Goal: Task Accomplishment & Management: Use online tool/utility

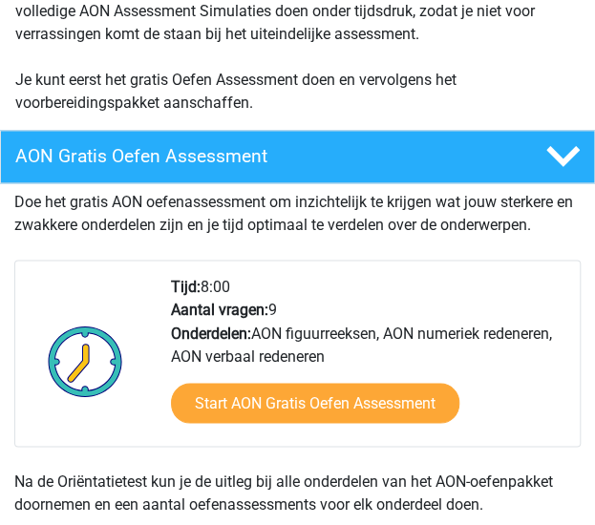
scroll to position [590, 0]
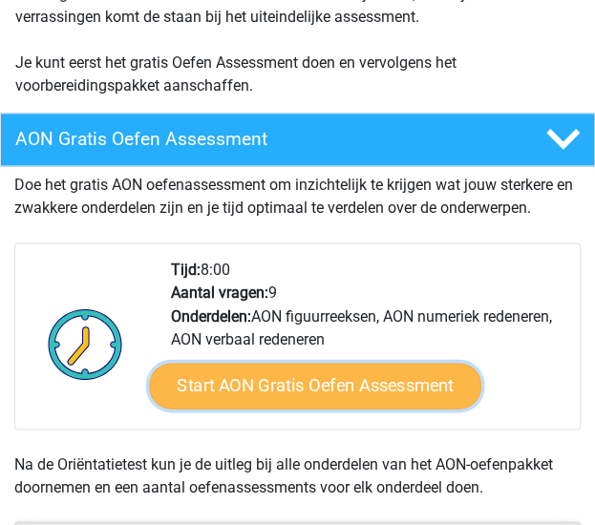
click at [352, 381] on link "Start AON Gratis Oefen Assessment" at bounding box center [314, 385] width 331 height 46
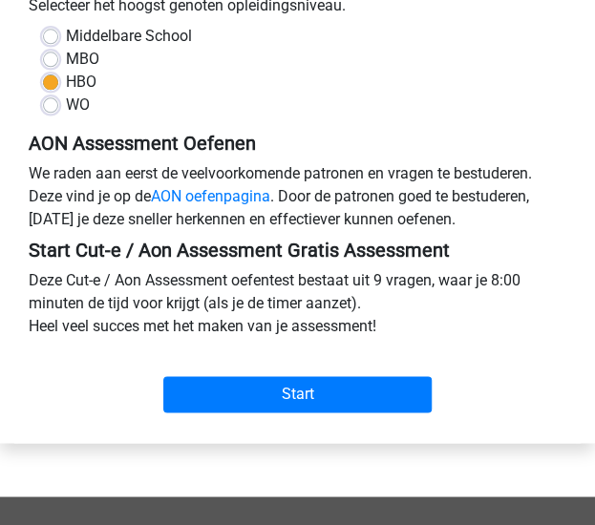
scroll to position [489, 0]
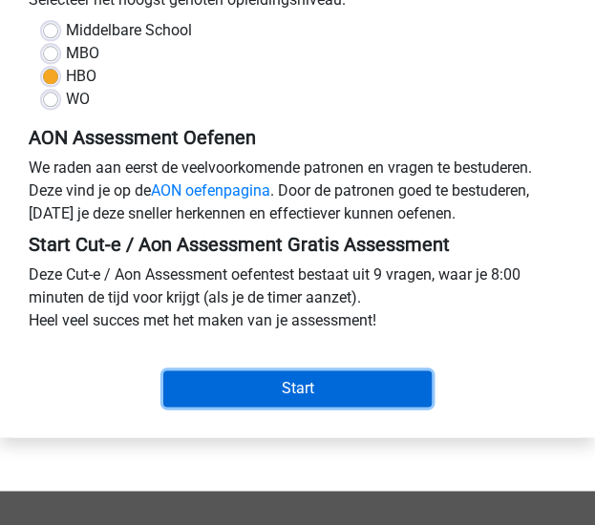
click at [352, 381] on input "Start" at bounding box center [297, 389] width 269 height 36
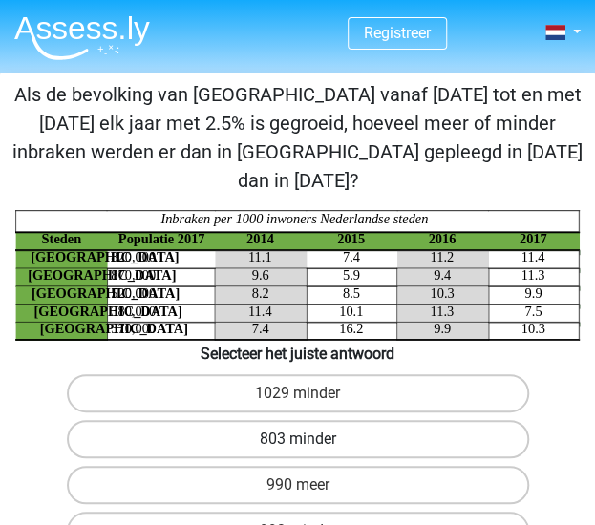
click at [346, 420] on label "803 minder" at bounding box center [298, 439] width 462 height 38
click at [310, 439] on input "803 minder" at bounding box center [304, 445] width 12 height 12
radio input "true"
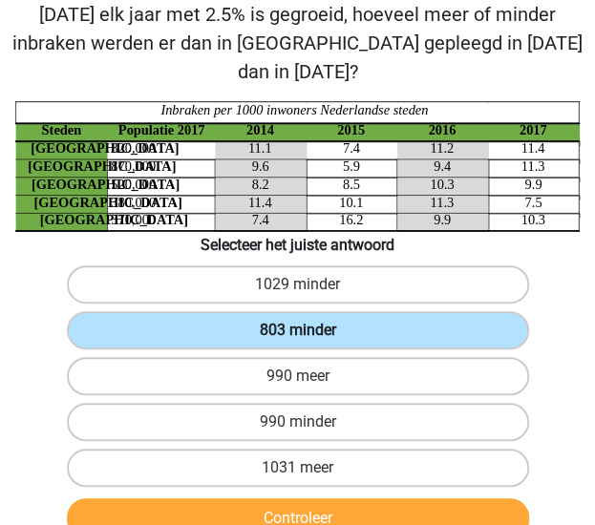
scroll to position [110, 0]
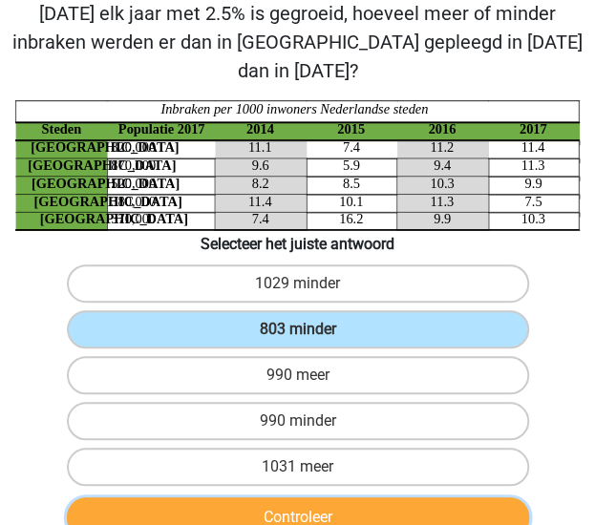
click at [328, 498] on button "Controleer" at bounding box center [298, 518] width 462 height 40
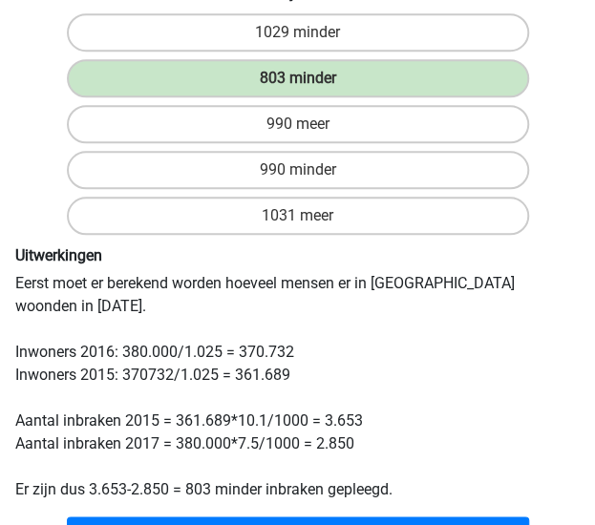
scroll to position [364, 0]
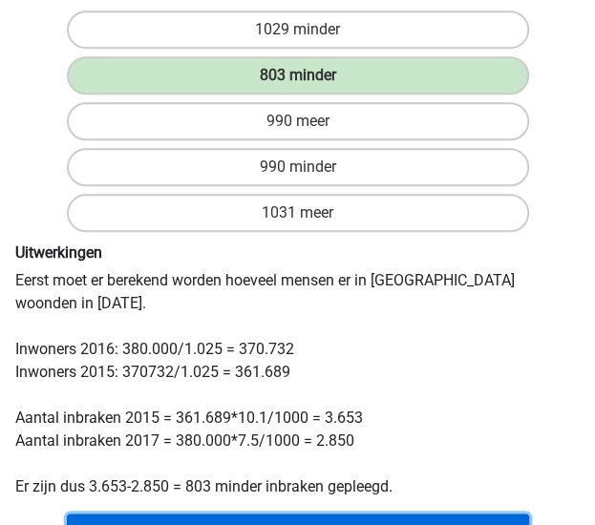
click at [328, 514] on button "Volgende vraag" at bounding box center [298, 534] width 462 height 40
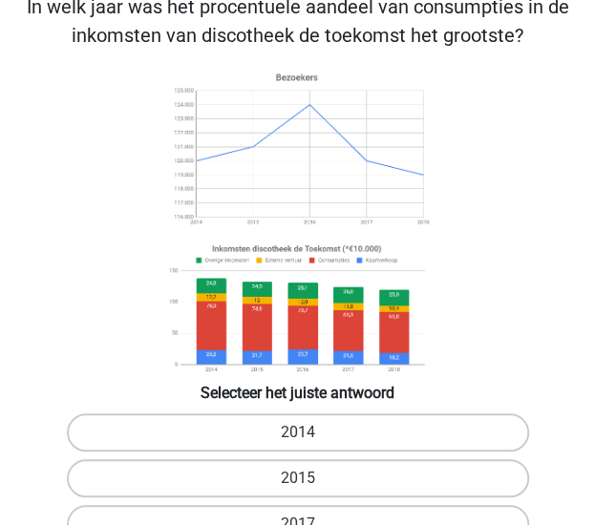
scroll to position [73, 0]
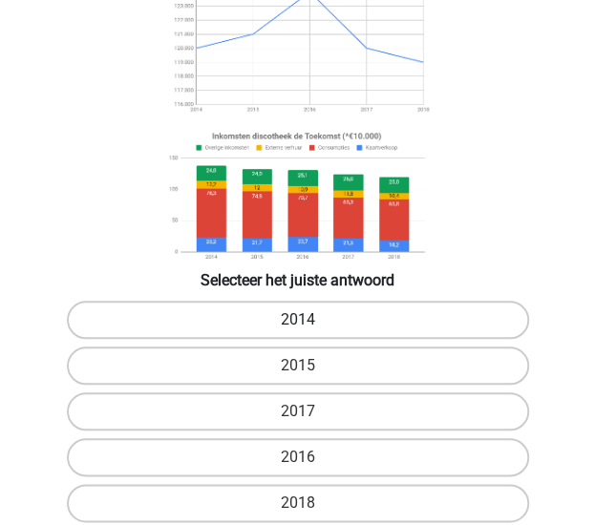
click at [476, 314] on label "2014" at bounding box center [298, 320] width 462 height 38
click at [310, 320] on input "2014" at bounding box center [304, 326] width 12 height 12
radio input "true"
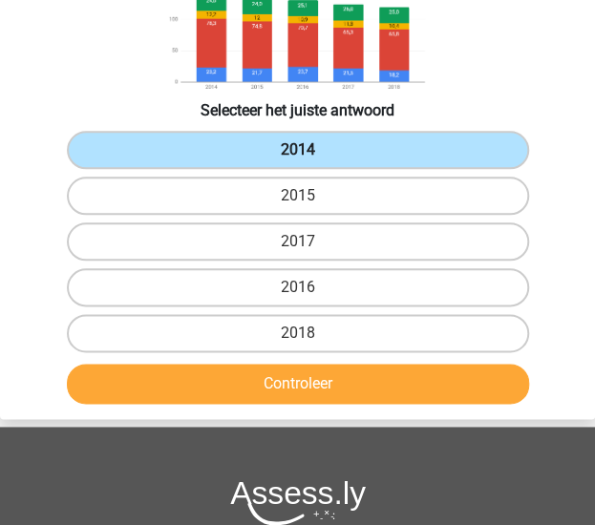
scroll to position [371, 0]
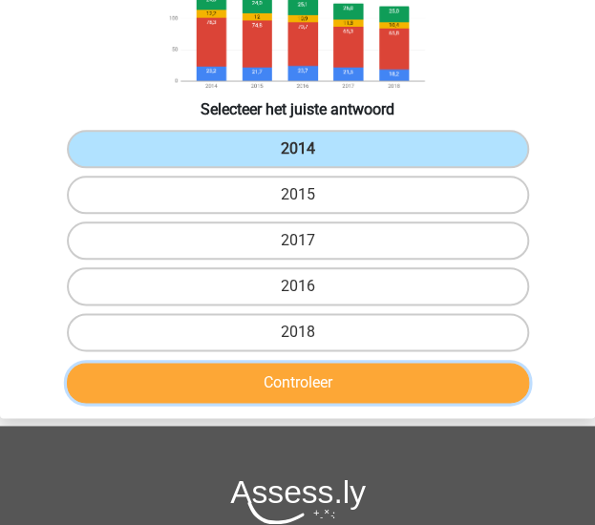
click at [466, 393] on button "Controleer" at bounding box center [298, 383] width 462 height 40
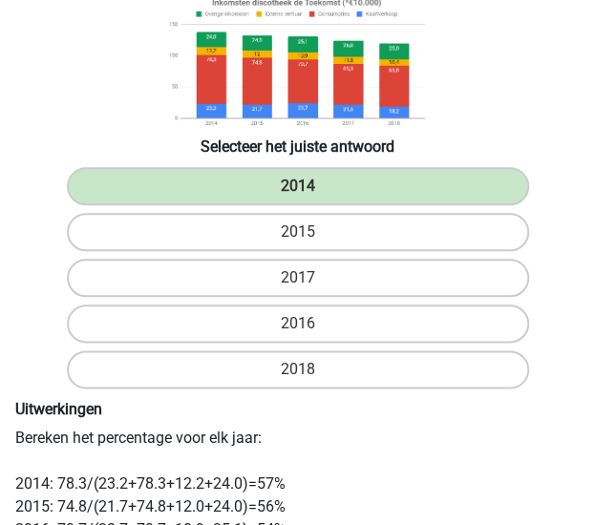
scroll to position [255, 0]
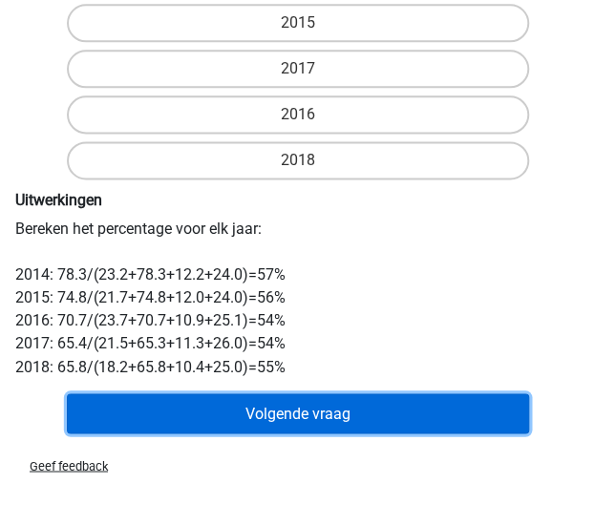
click at [502, 420] on button "Volgende vraag" at bounding box center [298, 413] width 462 height 40
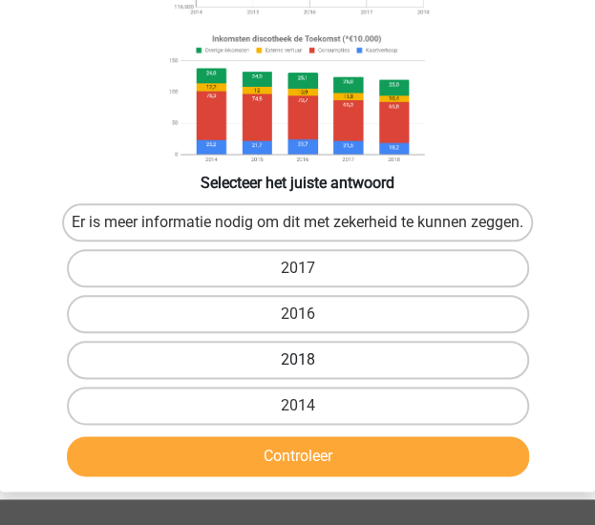
scroll to position [298, 0]
click at [354, 407] on label "2014" at bounding box center [298, 406] width 462 height 38
click at [310, 407] on input "2014" at bounding box center [304, 412] width 12 height 12
radio input "true"
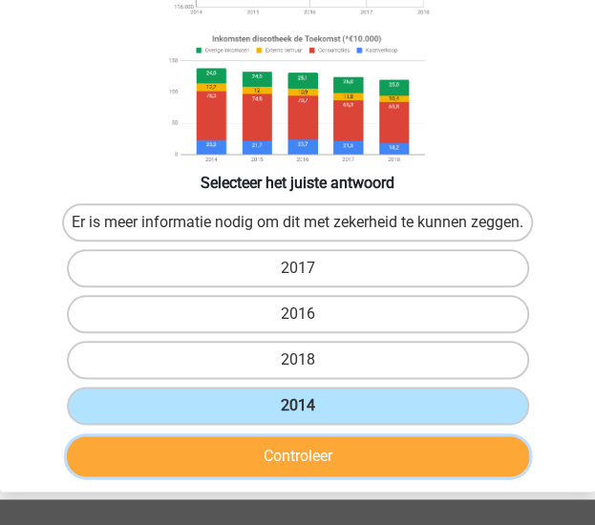
click at [348, 452] on button "Controleer" at bounding box center [298, 456] width 462 height 40
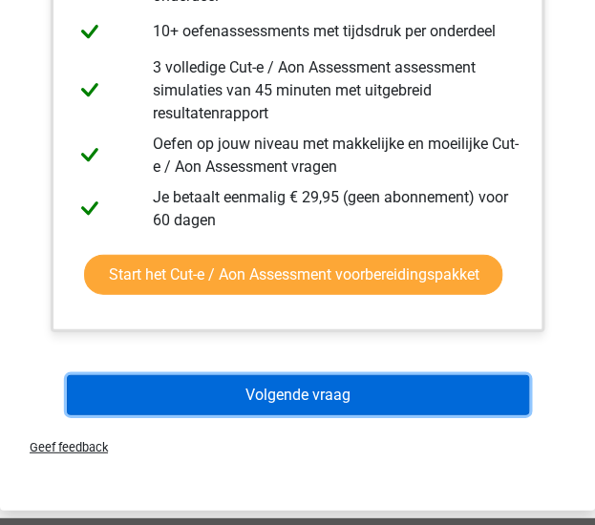
click at [318, 396] on button "Volgende vraag" at bounding box center [298, 395] width 462 height 40
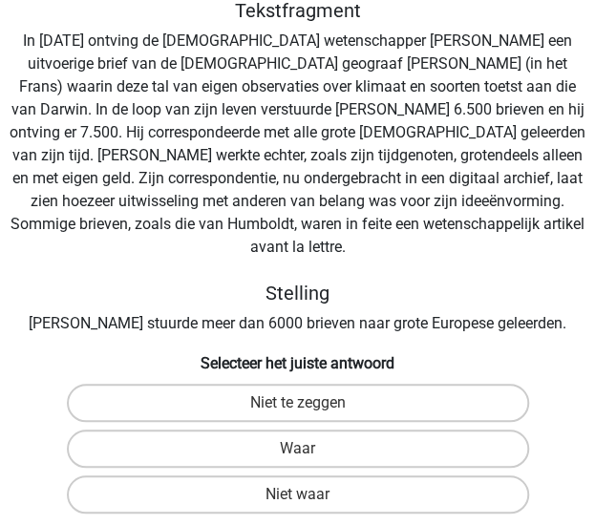
scroll to position [73, 0]
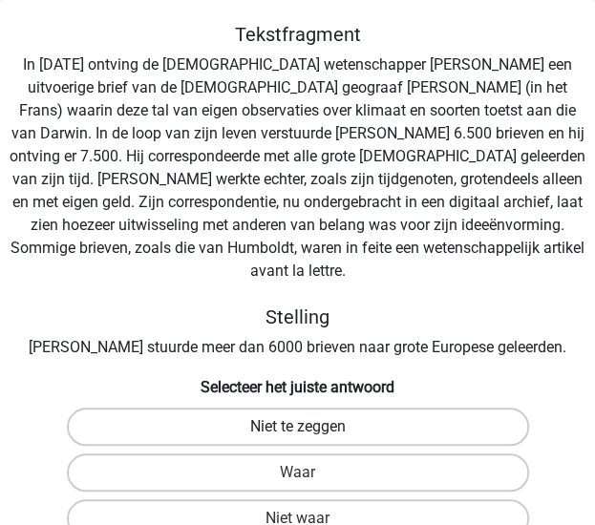
click at [406, 408] on label "Niet te zeggen" at bounding box center [298, 427] width 462 height 38
click at [310, 427] on input "Niet te zeggen" at bounding box center [304, 433] width 12 height 12
radio input "true"
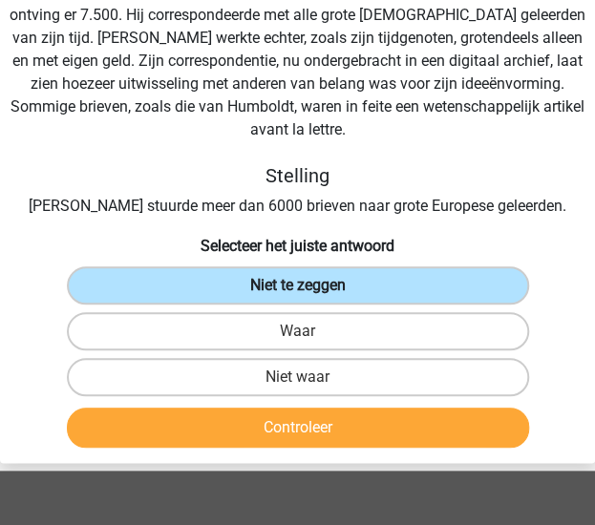
scroll to position [223, 0]
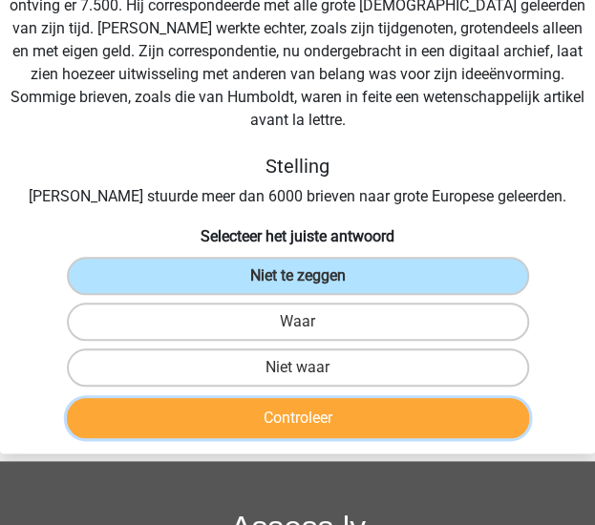
click at [413, 402] on button "Controleer" at bounding box center [298, 418] width 462 height 40
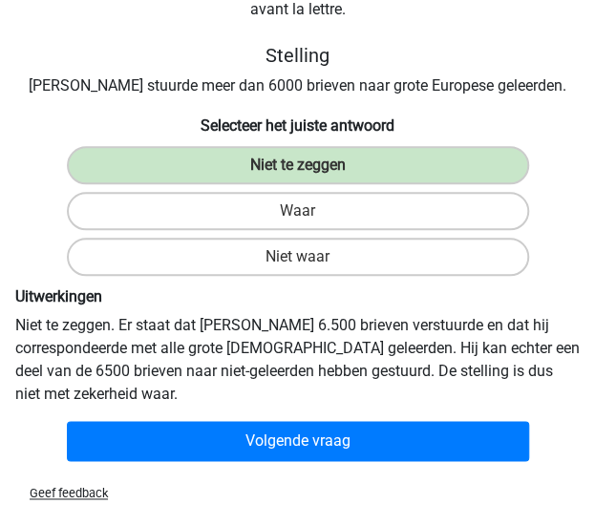
scroll to position [345, 0]
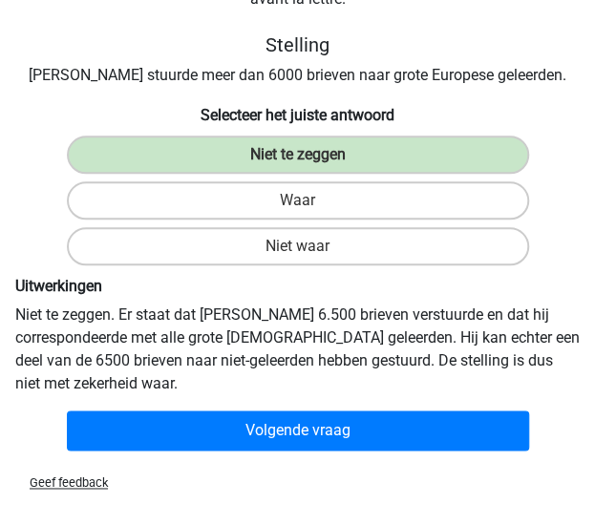
click at [494, 411] on button "Volgende vraag" at bounding box center [298, 431] width 462 height 40
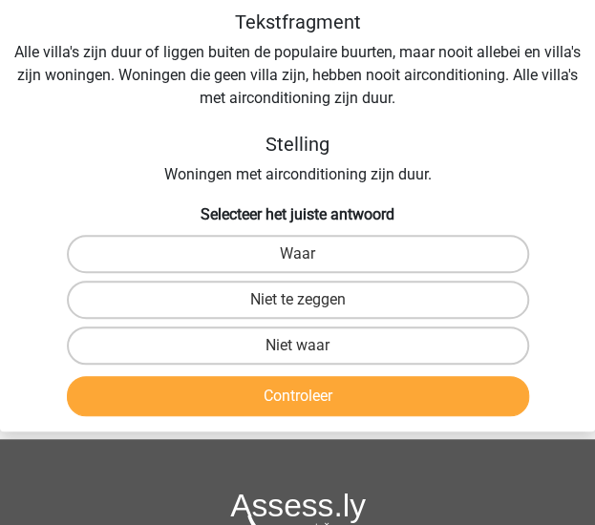
scroll to position [73, 0]
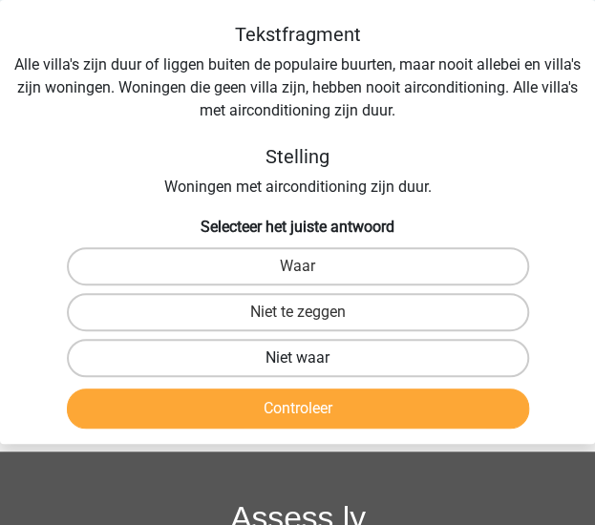
click at [424, 359] on label "Niet waar" at bounding box center [298, 358] width 462 height 38
click at [310, 359] on input "Niet waar" at bounding box center [304, 364] width 12 height 12
radio input "true"
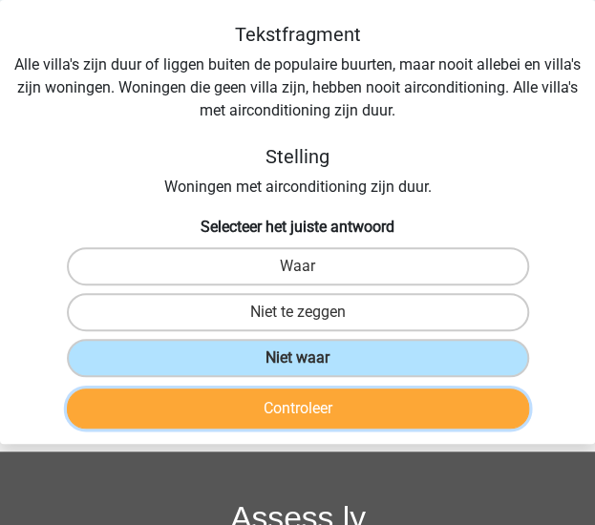
click at [448, 414] on button "Controleer" at bounding box center [298, 409] width 462 height 40
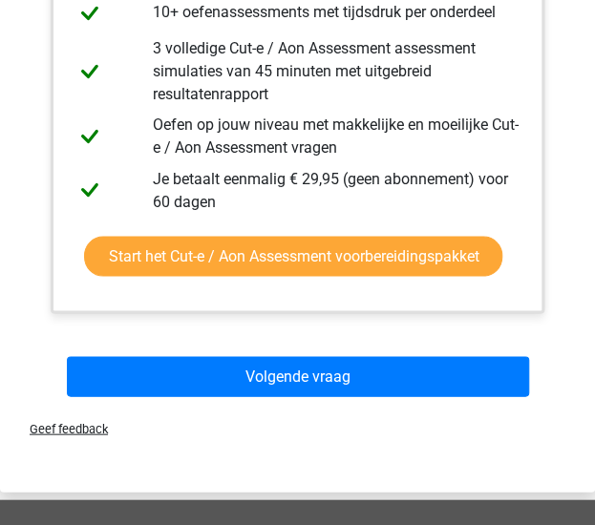
click at [466, 374] on button "Volgende vraag" at bounding box center [298, 376] width 462 height 40
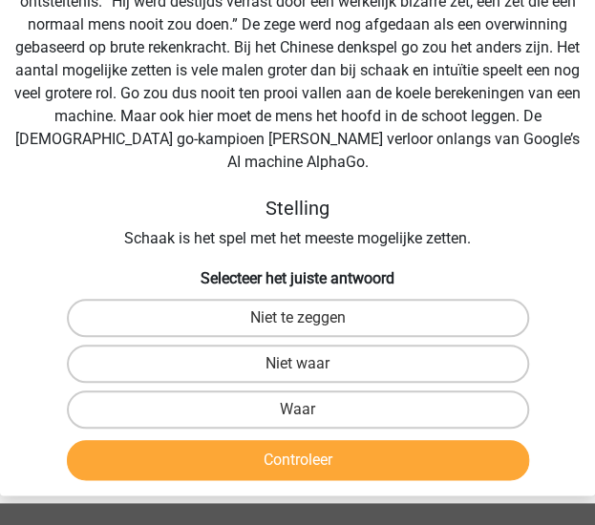
scroll to position [212, 0]
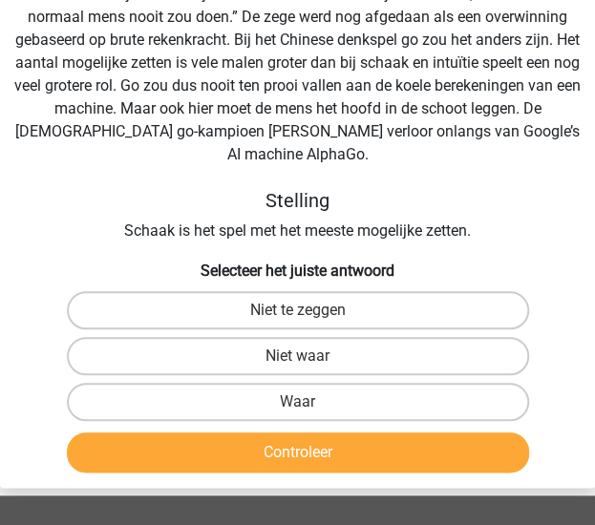
click at [478, 437] on button "Controleer" at bounding box center [298, 453] width 462 height 40
click at [460, 291] on label "Niet te zeggen" at bounding box center [298, 310] width 462 height 38
click at [310, 310] on input "Niet te zeggen" at bounding box center [304, 316] width 12 height 12
radio input "true"
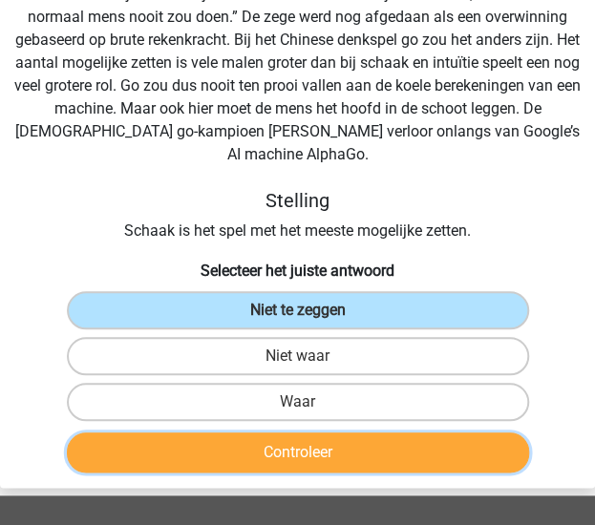
click at [404, 433] on button "Controleer" at bounding box center [298, 453] width 462 height 40
click at [403, 433] on button "Controleer" at bounding box center [298, 453] width 462 height 40
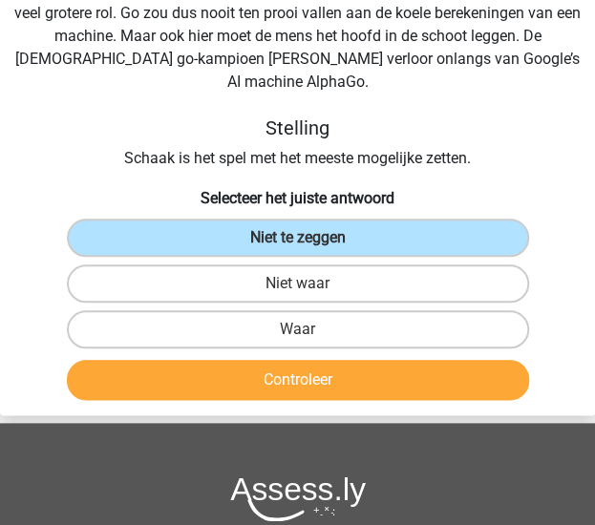
scroll to position [303, 0]
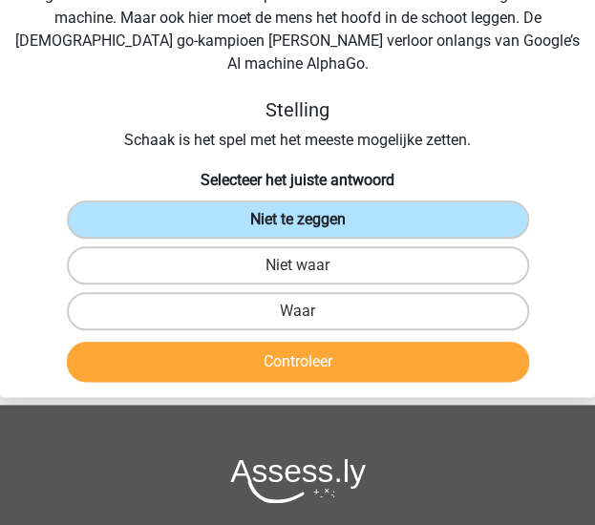
click at [371, 204] on label "Niet te zeggen" at bounding box center [298, 220] width 462 height 38
click at [310, 220] on input "Niet te zeggen" at bounding box center [304, 226] width 12 height 12
click at [370, 342] on button "Controleer" at bounding box center [298, 362] width 462 height 40
click at [365, 351] on button "Controleer" at bounding box center [298, 362] width 462 height 40
click at [430, 252] on label "Niet waar" at bounding box center [298, 265] width 462 height 38
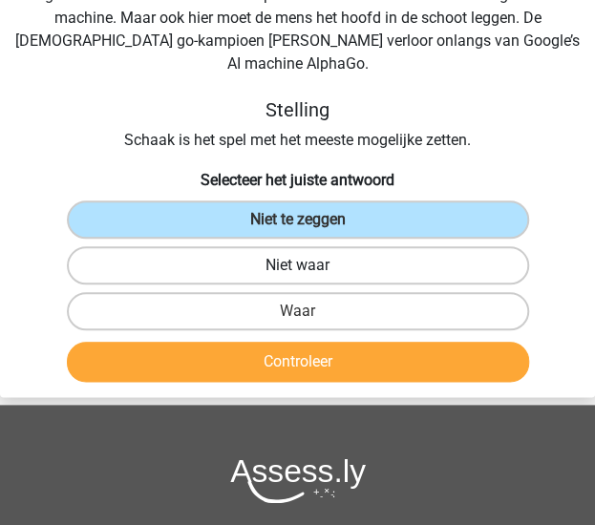
click at [310, 265] on input "Niet waar" at bounding box center [304, 271] width 12 height 12
radio input "true"
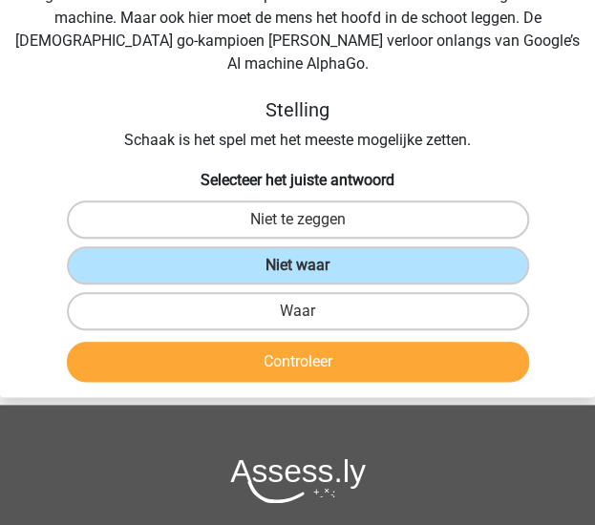
click at [382, 355] on button "Controleer" at bounding box center [298, 362] width 462 height 40
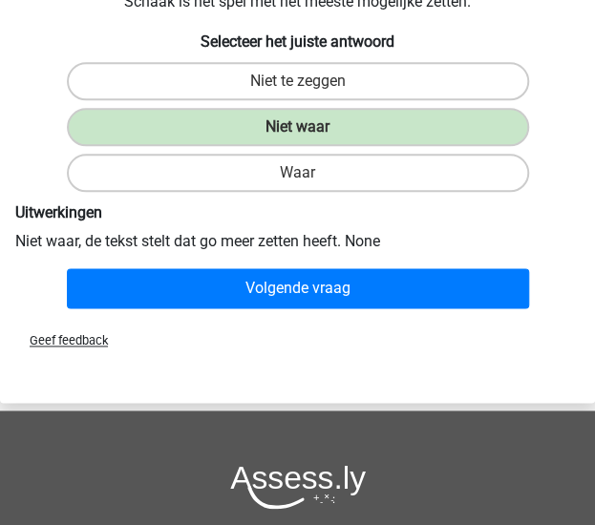
scroll to position [443, 0]
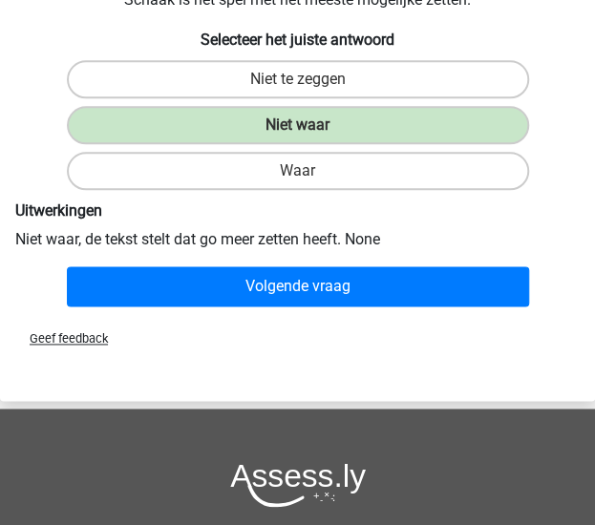
click at [426, 271] on button "Volgende vraag" at bounding box center [298, 286] width 462 height 40
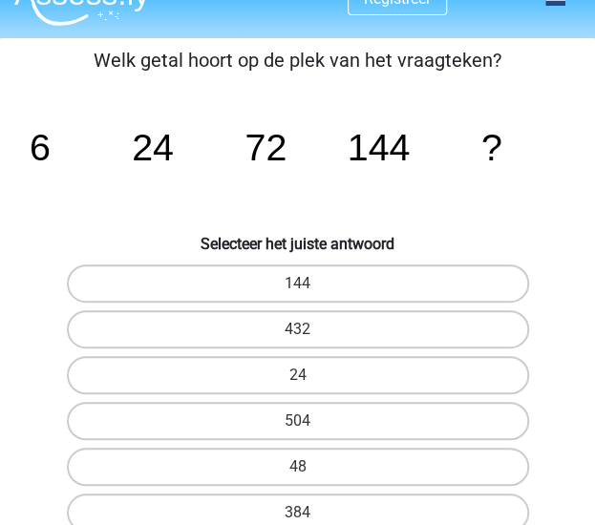
scroll to position [0, 0]
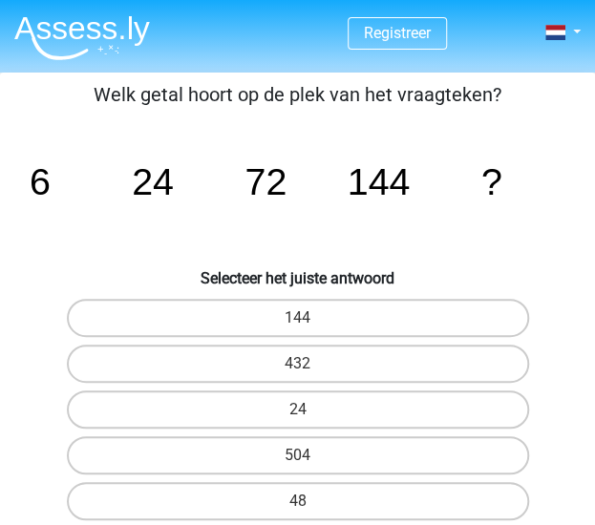
click at [462, 363] on label "432" at bounding box center [298, 364] width 462 height 38
click at [310, 364] on input "432" at bounding box center [304, 370] width 12 height 12
radio input "true"
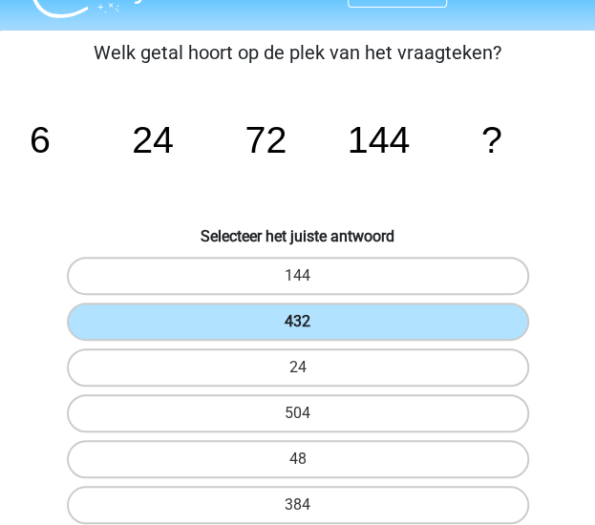
scroll to position [120, 0]
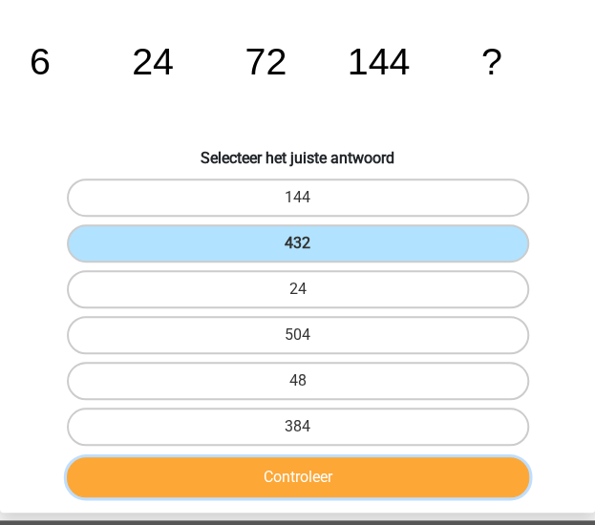
click at [449, 484] on button "Controleer" at bounding box center [298, 477] width 462 height 40
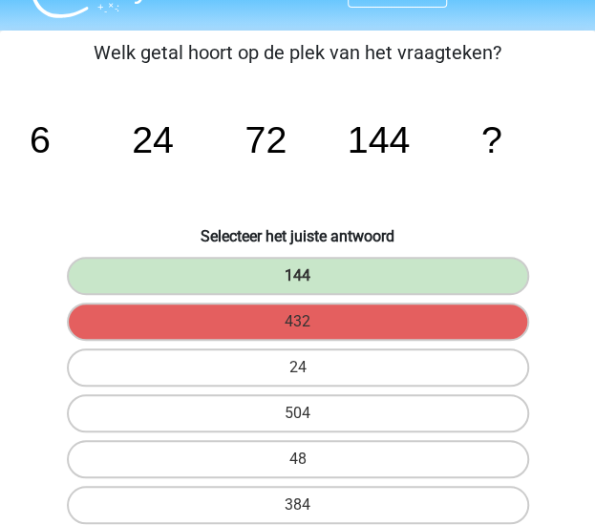
scroll to position [34, 0]
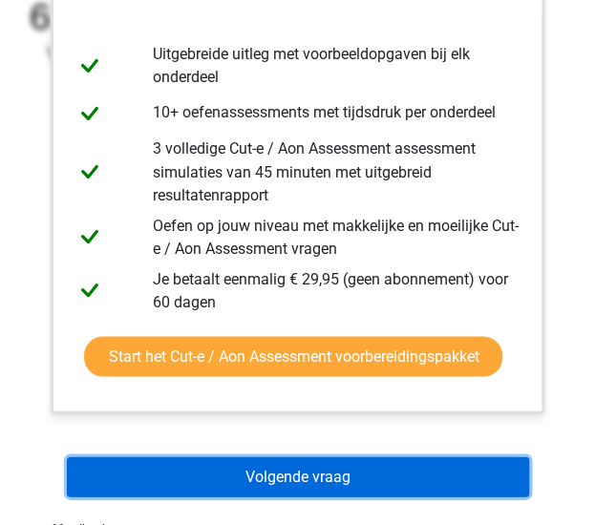
click at [369, 479] on button "Volgende vraag" at bounding box center [298, 476] width 462 height 40
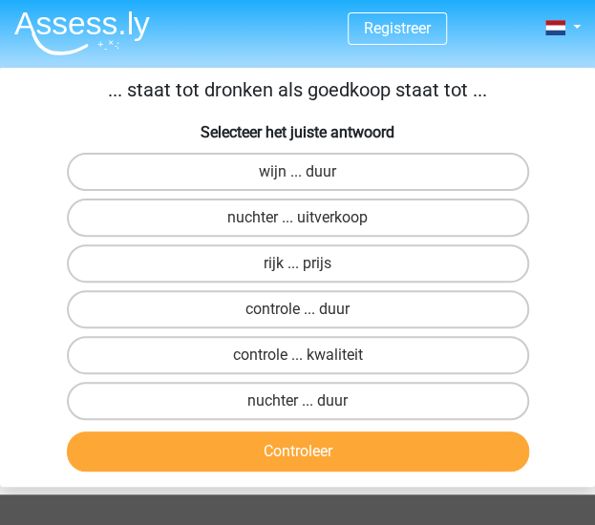
scroll to position [0, 0]
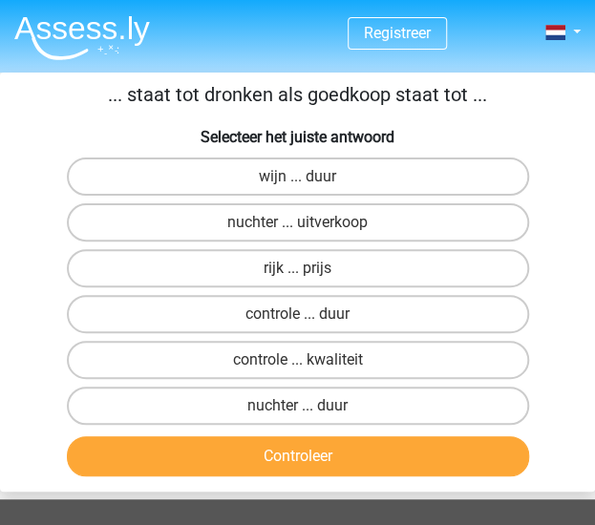
click at [340, 420] on label "nuchter ... duur" at bounding box center [298, 406] width 462 height 38
click at [310, 418] on input "nuchter ... duur" at bounding box center [304, 412] width 12 height 12
radio input "true"
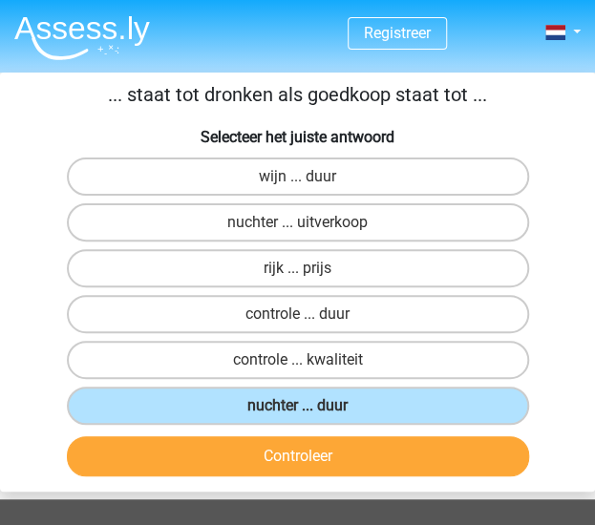
click at [332, 473] on button "Controleer" at bounding box center [298, 456] width 462 height 40
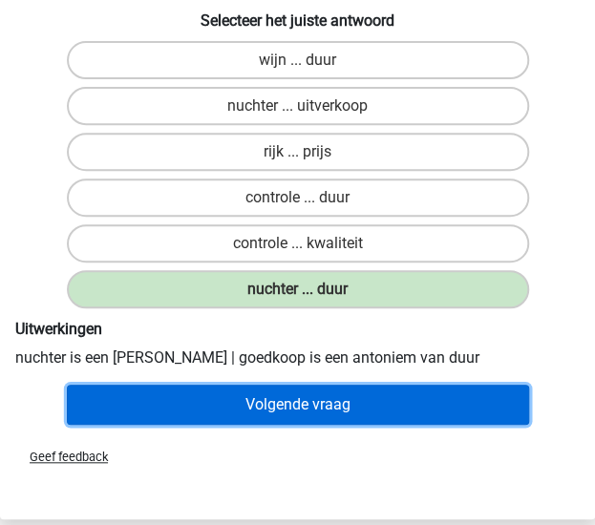
click at [359, 395] on button "Volgende vraag" at bounding box center [298, 405] width 462 height 40
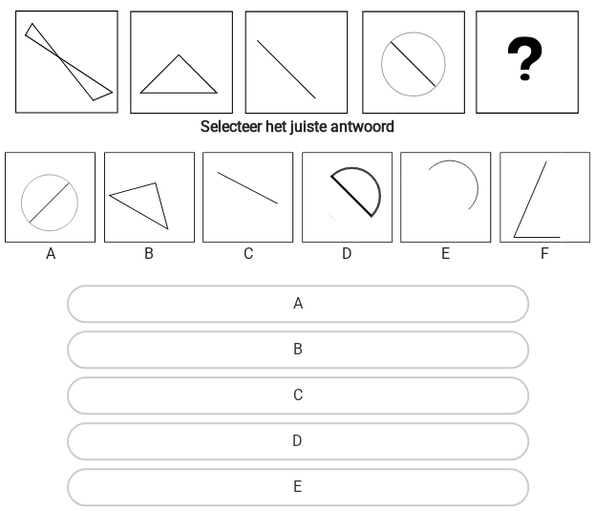
scroll to position [143, 0]
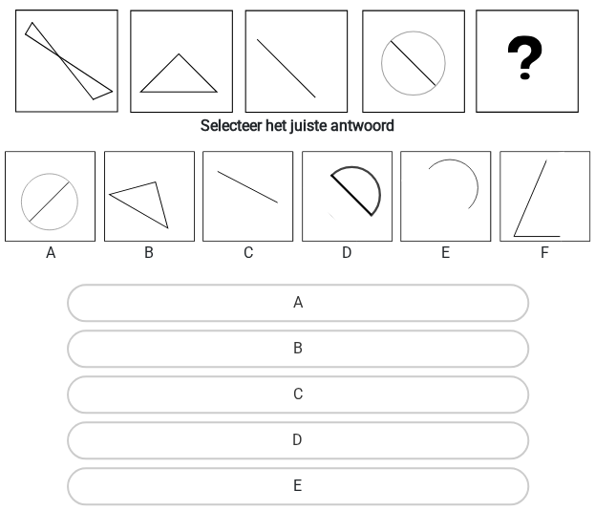
click at [319, 478] on label "E" at bounding box center [298, 486] width 462 height 38
click at [310, 486] on input "E" at bounding box center [304, 492] width 12 height 12
radio input "true"
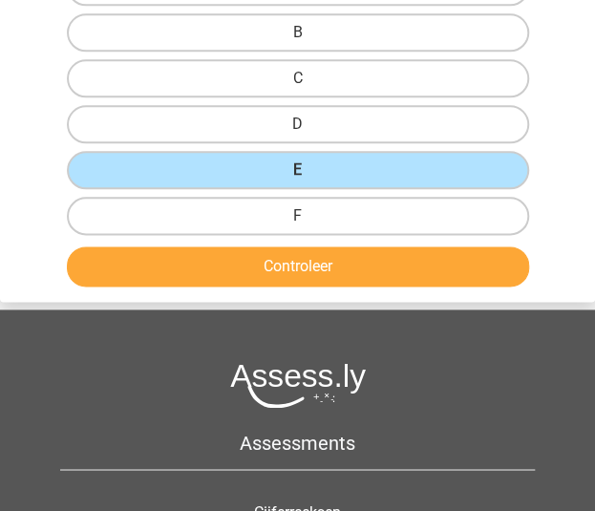
scroll to position [460, 0]
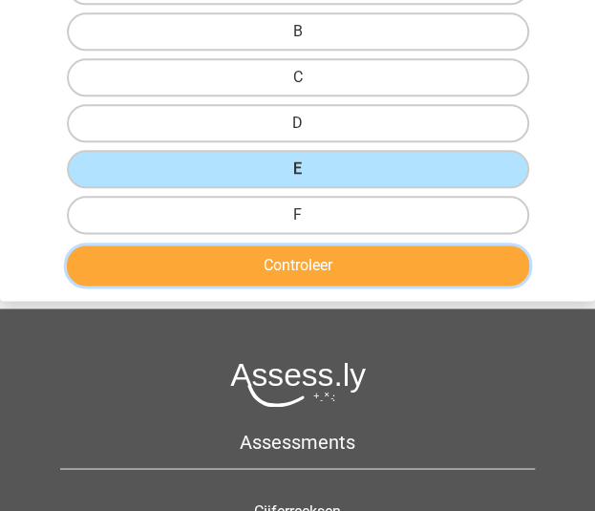
click at [315, 268] on button "Controleer" at bounding box center [298, 265] width 462 height 40
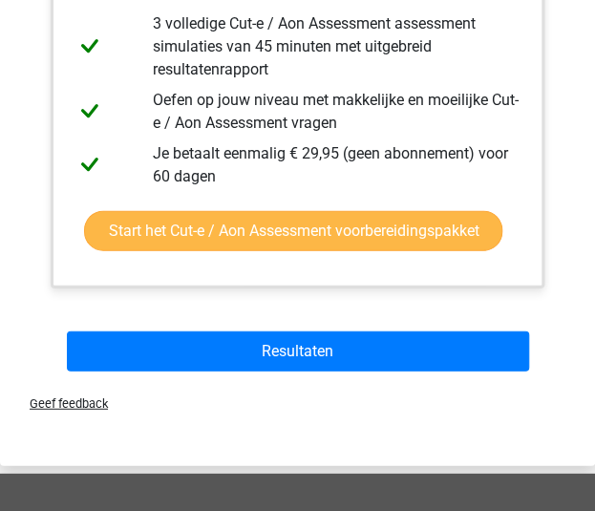
scroll to position [991, 0]
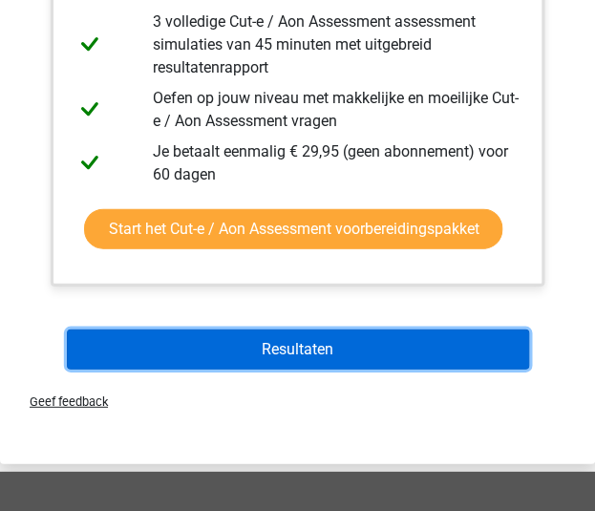
click at [332, 358] on button "Resultaten" at bounding box center [298, 349] width 462 height 40
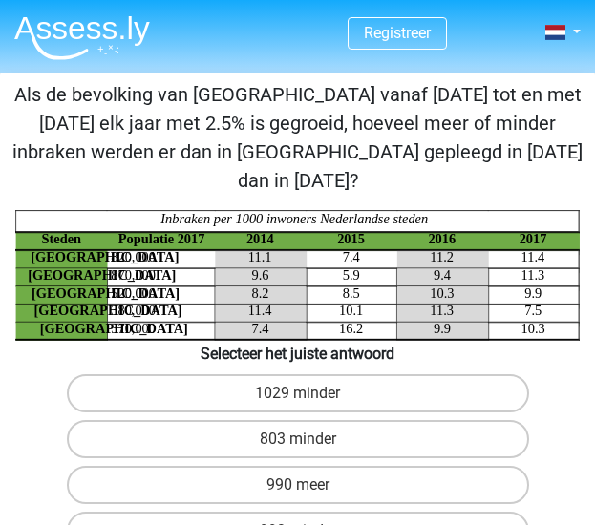
scroll to position [987, 0]
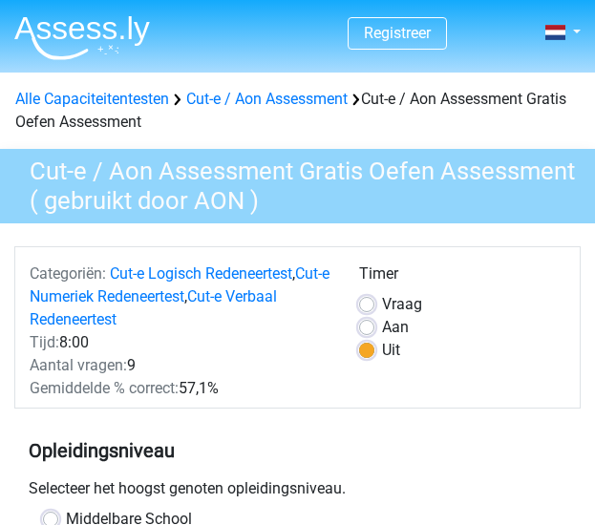
scroll to position [489, 0]
